Goal: Task Accomplishment & Management: Manage account settings

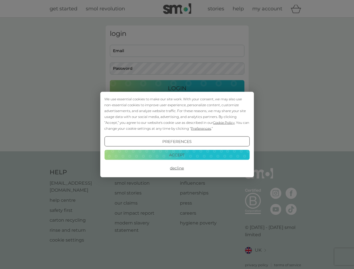
click at [224, 122] on span "Cookie Policy" at bounding box center [224, 122] width 22 height 4
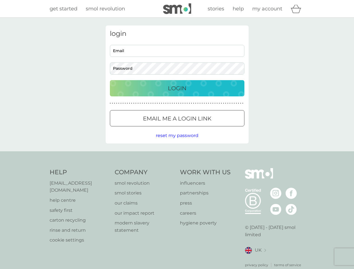
click at [200, 128] on div "login Email Password Login ● ● ● ● ● ● ● ● ● ● ● ● ● ● ● ● ● ● ● ● ● ● ● ● ● ● …" at bounding box center [177, 84] width 143 height 118
click at [177, 141] on div "login Email Password Login ● ● ● ● ● ● ● ● ● ● ● ● ● ● ● ● ● ● ● ● ● ● ● ● ● ● …" at bounding box center [177, 84] width 143 height 118
click at [177, 168] on div "Help [EMAIL_ADDRESS][DOMAIN_NAME] help centre safety first carton recycling rin…" at bounding box center [177, 217] width 255 height 99
click at [177, 155] on div "Help [EMAIL_ADDRESS][DOMAIN_NAME] help centre safety first carton recycling rin…" at bounding box center [177, 217] width 354 height 133
